Goal: Task Accomplishment & Management: Use online tool/utility

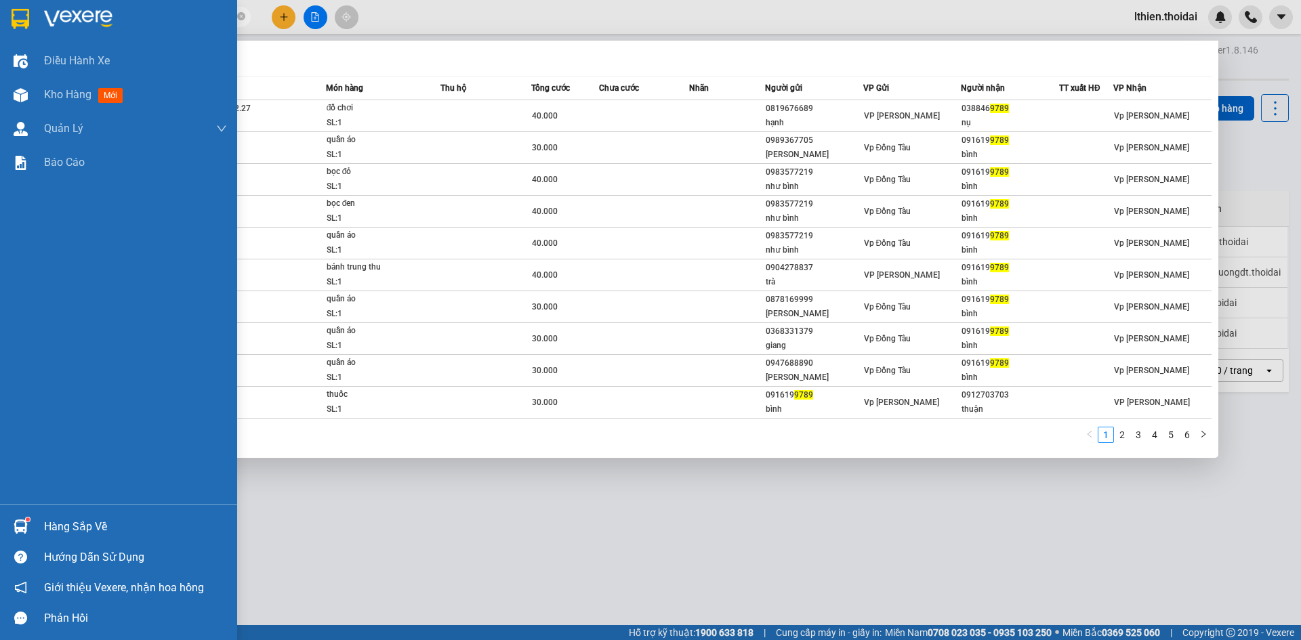
click at [24, 521] on img at bounding box center [21, 527] width 14 height 14
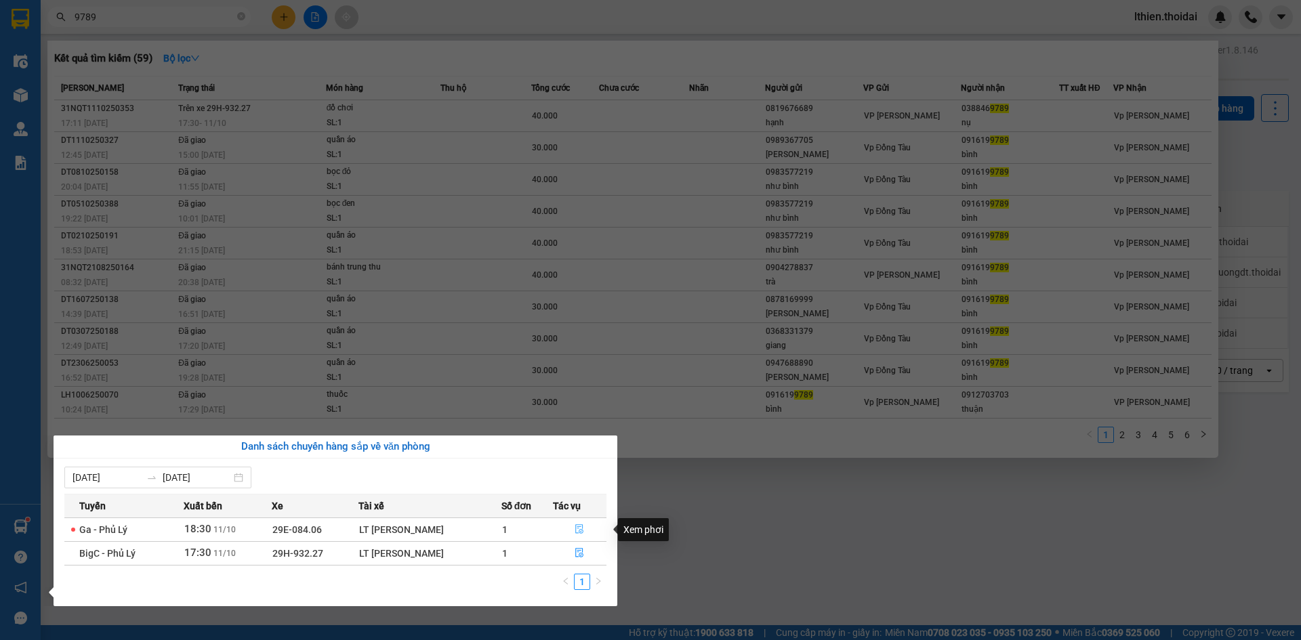
click at [578, 526] on icon "file-done" at bounding box center [579, 528] width 9 height 9
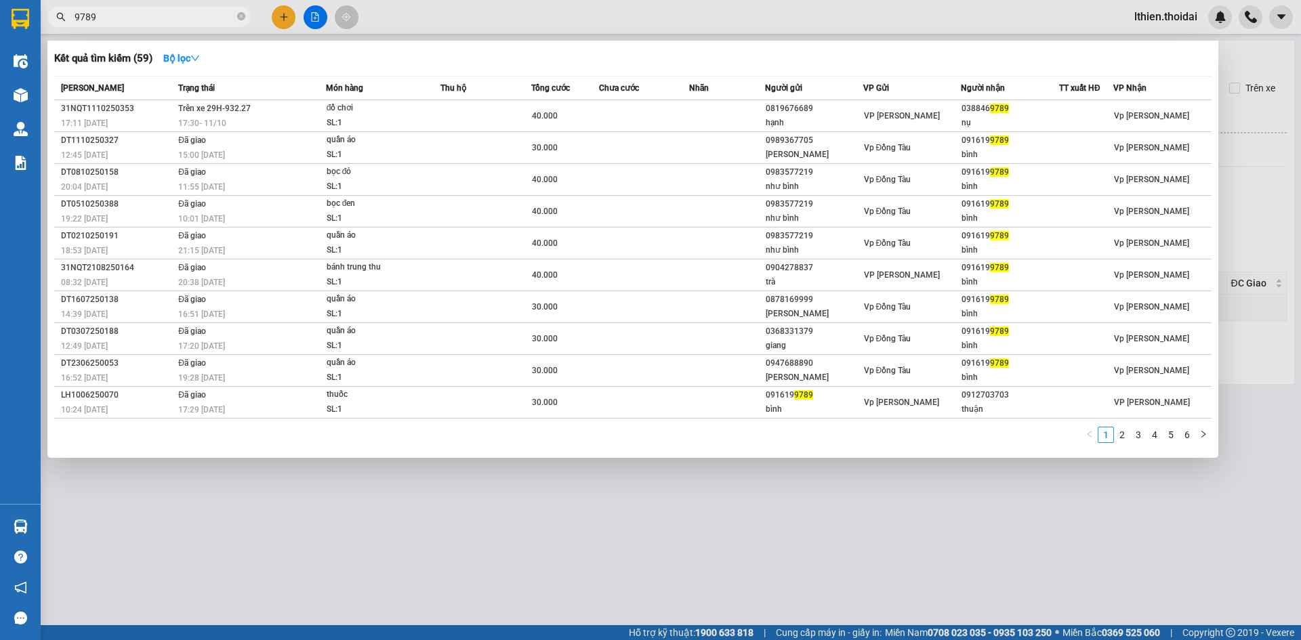
click at [128, 16] on input "9789" at bounding box center [155, 16] width 160 height 15
type input "9"
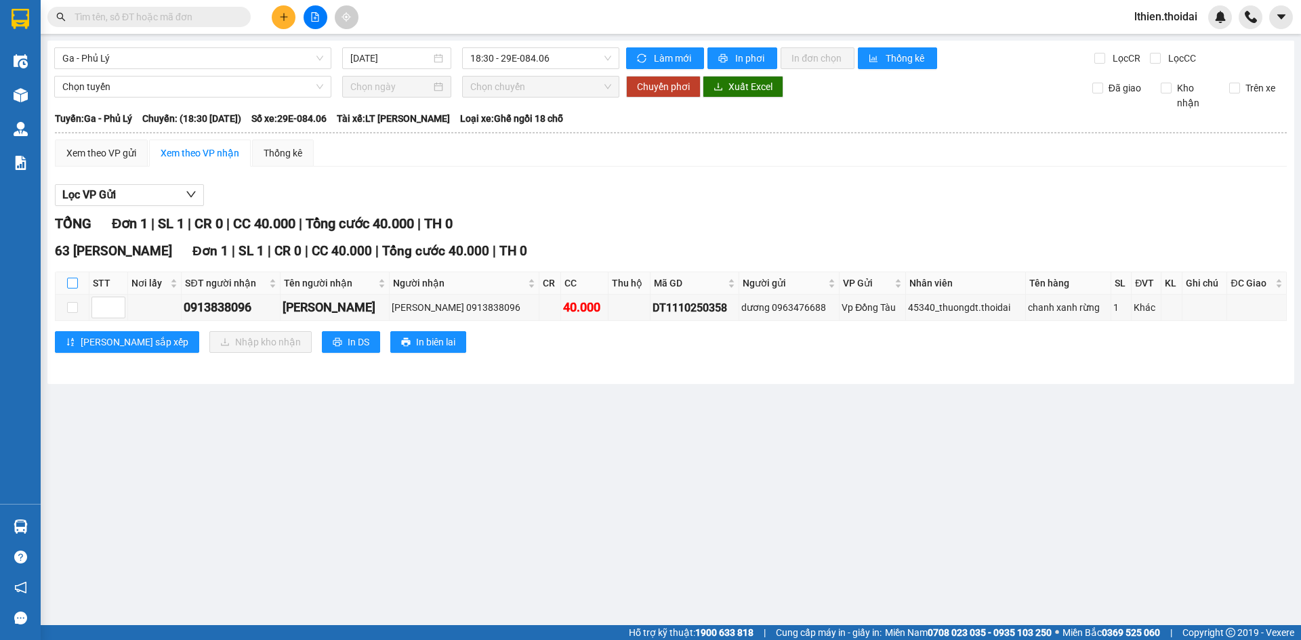
click at [74, 282] on input "checkbox" at bounding box center [72, 283] width 11 height 11
checkbox input "true"
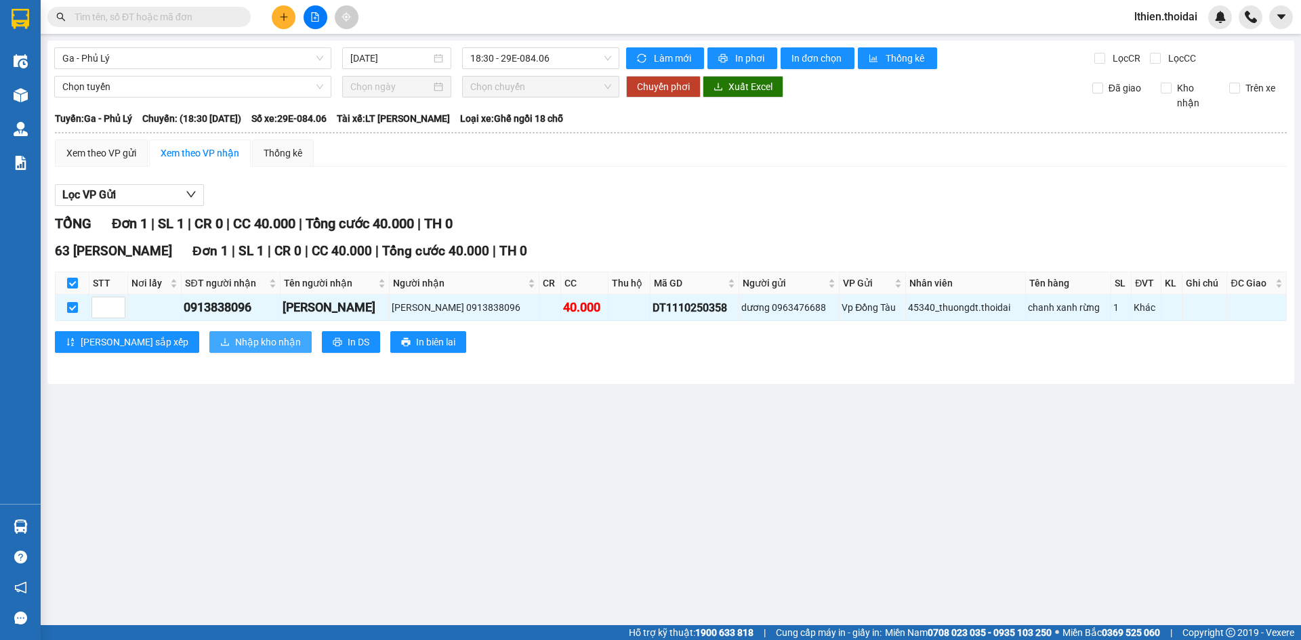
click at [235, 335] on span "Nhập kho nhận" at bounding box center [268, 342] width 66 height 15
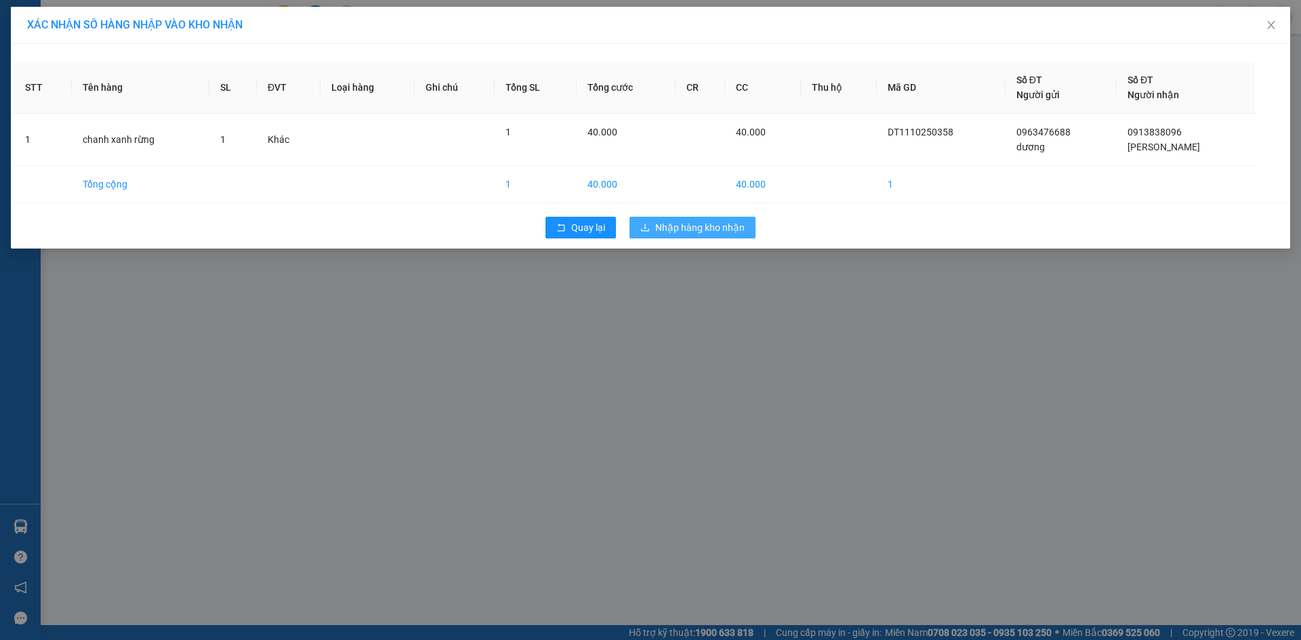
click at [693, 224] on span "Nhập hàng kho nhận" at bounding box center [699, 227] width 89 height 15
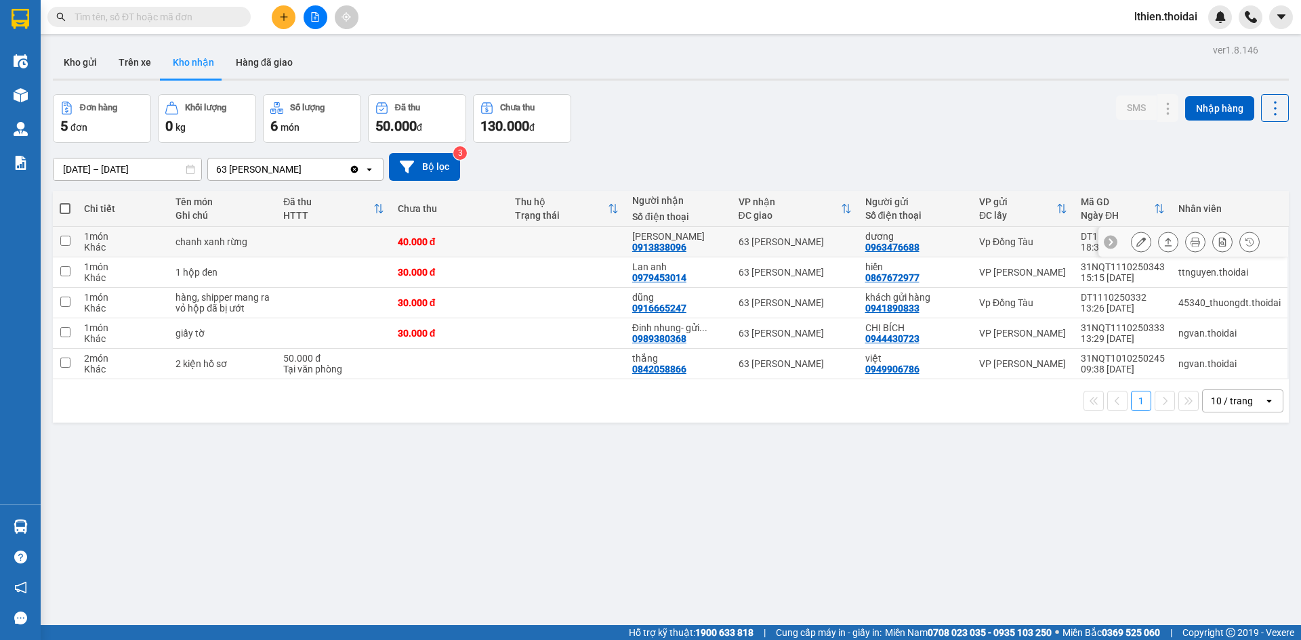
click at [67, 241] on input "checkbox" at bounding box center [65, 241] width 10 height 10
checkbox input "true"
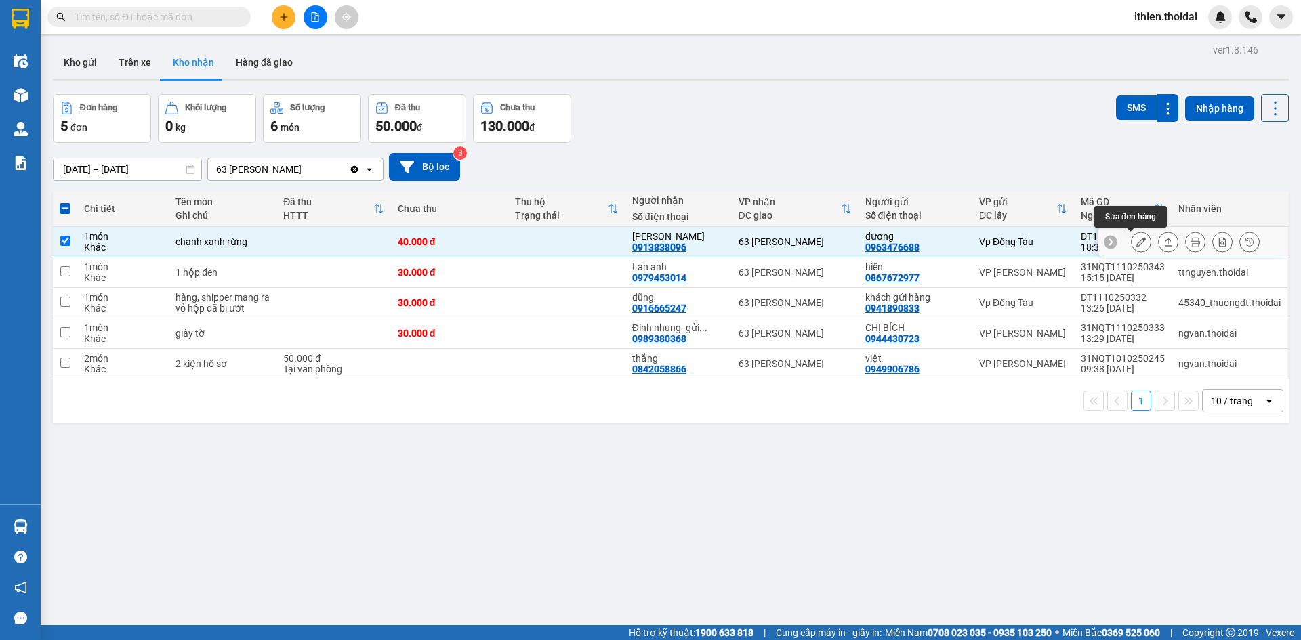
click at [1136, 240] on icon at bounding box center [1140, 241] width 9 height 9
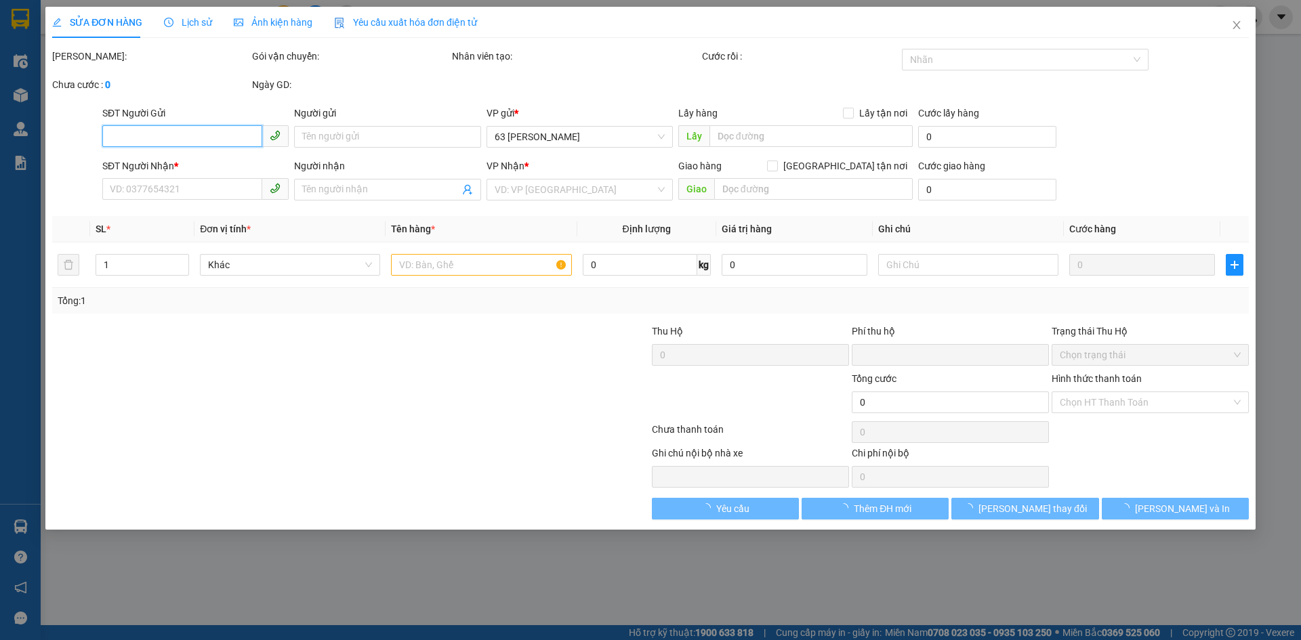
type input "0963476688"
type input "dương"
type input "0913838096"
type input "[PERSON_NAME]"
type input "0"
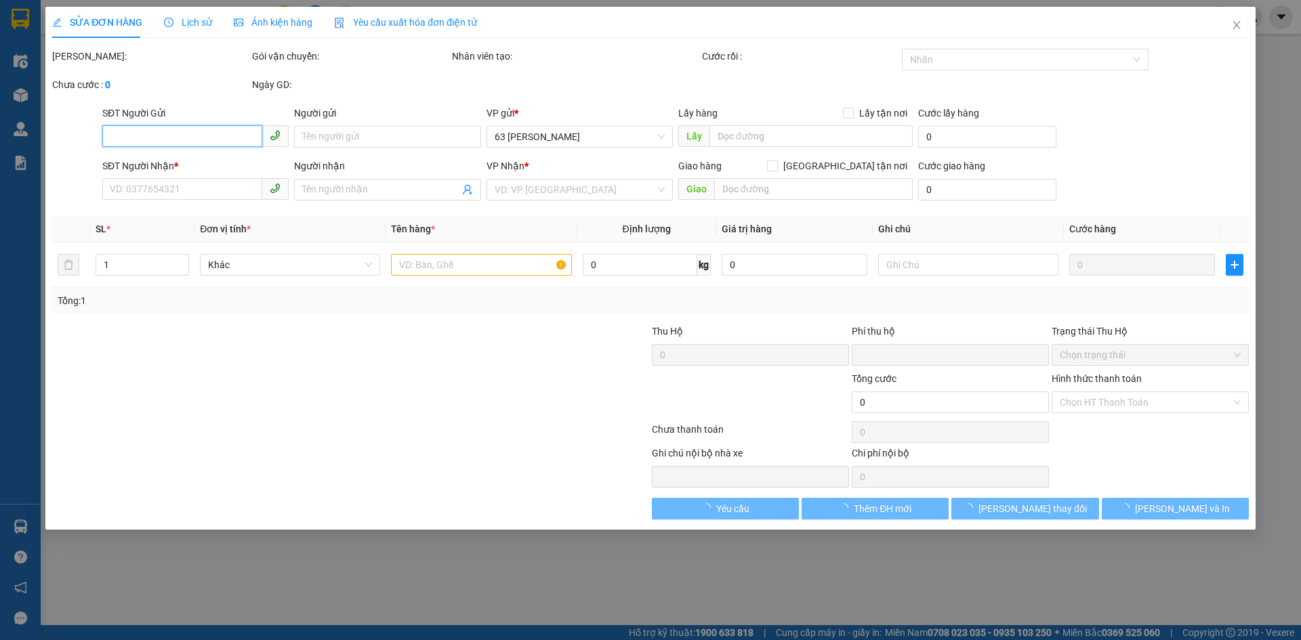
type input "40.000"
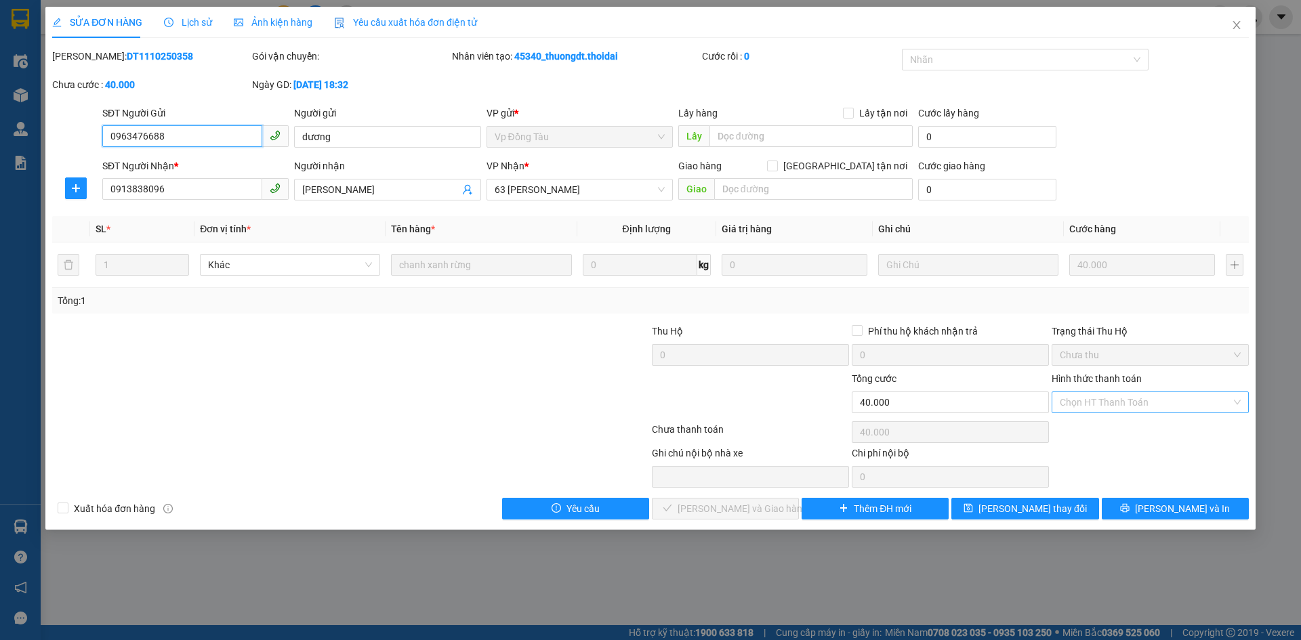
click at [1237, 405] on div "Chọn HT Thanh Toán" at bounding box center [1150, 403] width 197 height 22
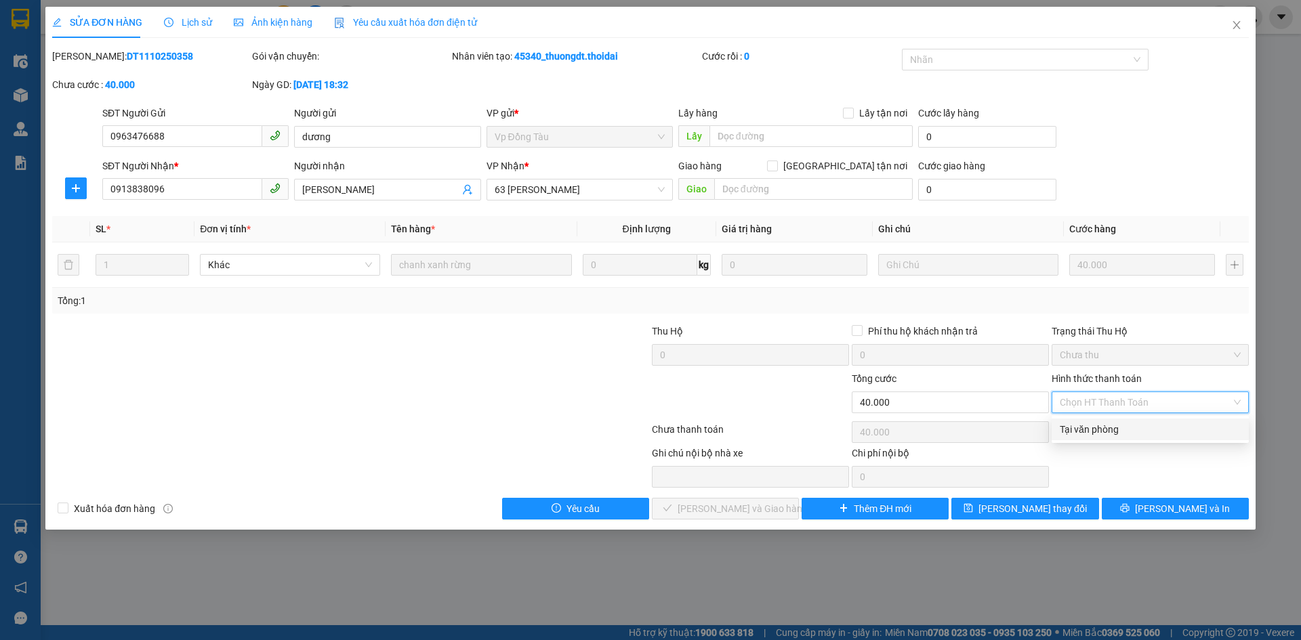
click at [1087, 431] on div "Tại văn phòng" at bounding box center [1150, 429] width 181 height 15
type input "0"
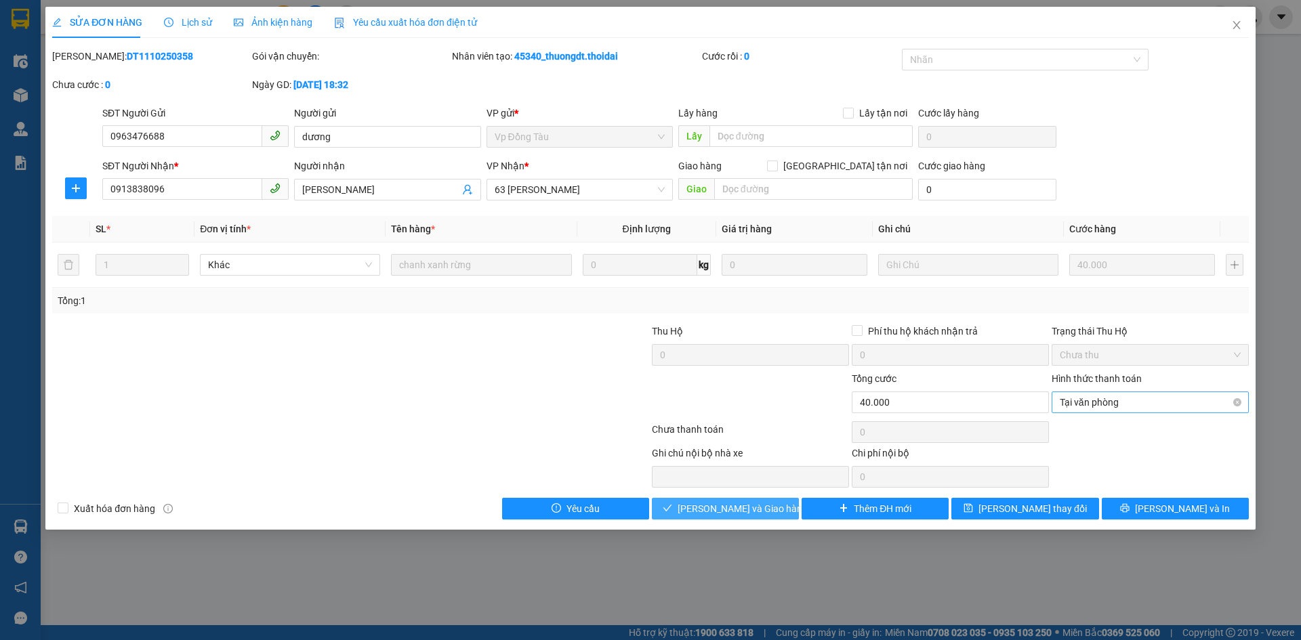
click at [730, 505] on span "[PERSON_NAME] và Giao hàng" at bounding box center [743, 508] width 130 height 15
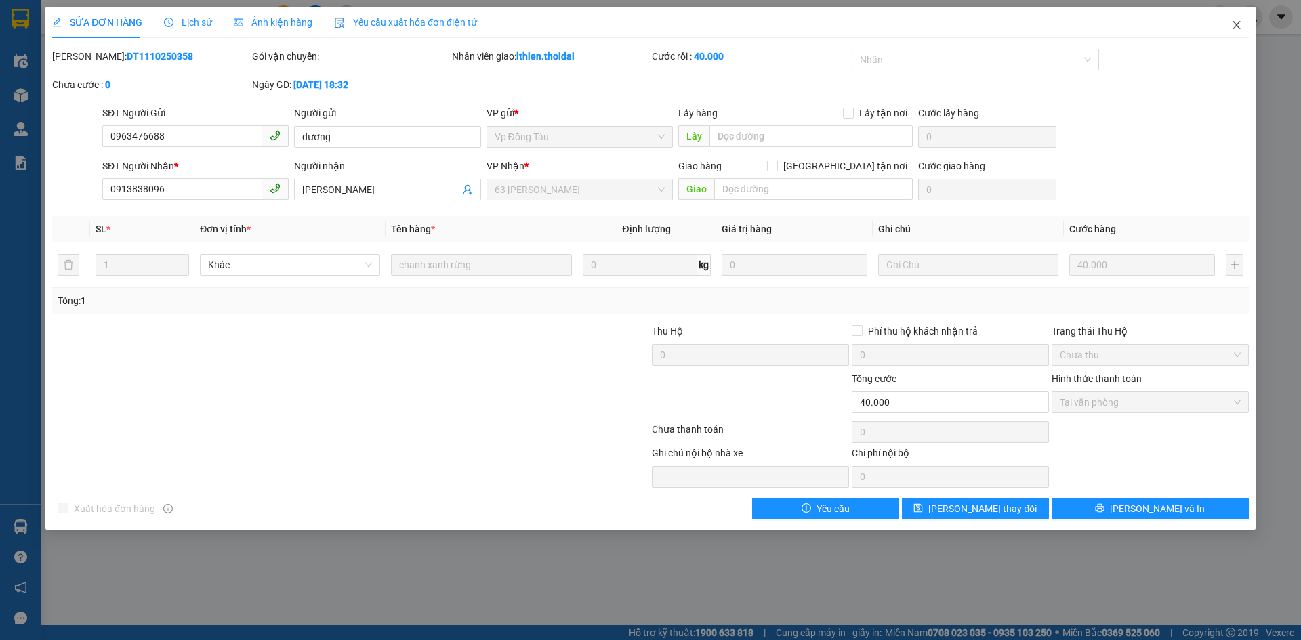
click at [1237, 28] on icon "close" at bounding box center [1236, 25] width 11 height 11
